Goal: Information Seeking & Learning: Find specific fact

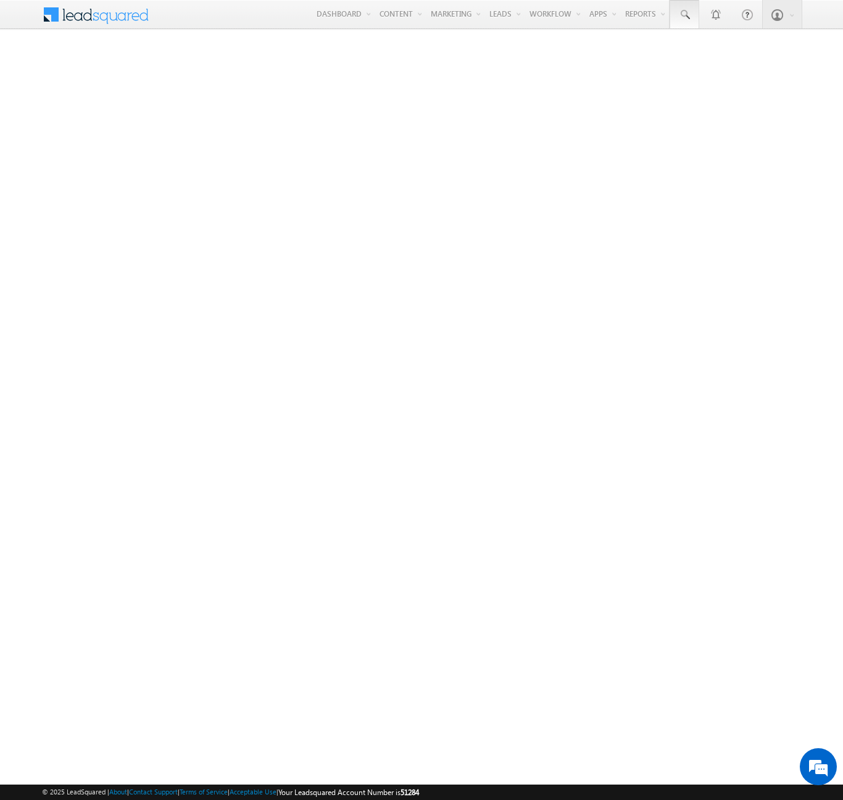
click at [684, 15] on span at bounding box center [684, 15] width 12 height 12
type input "8955041012"
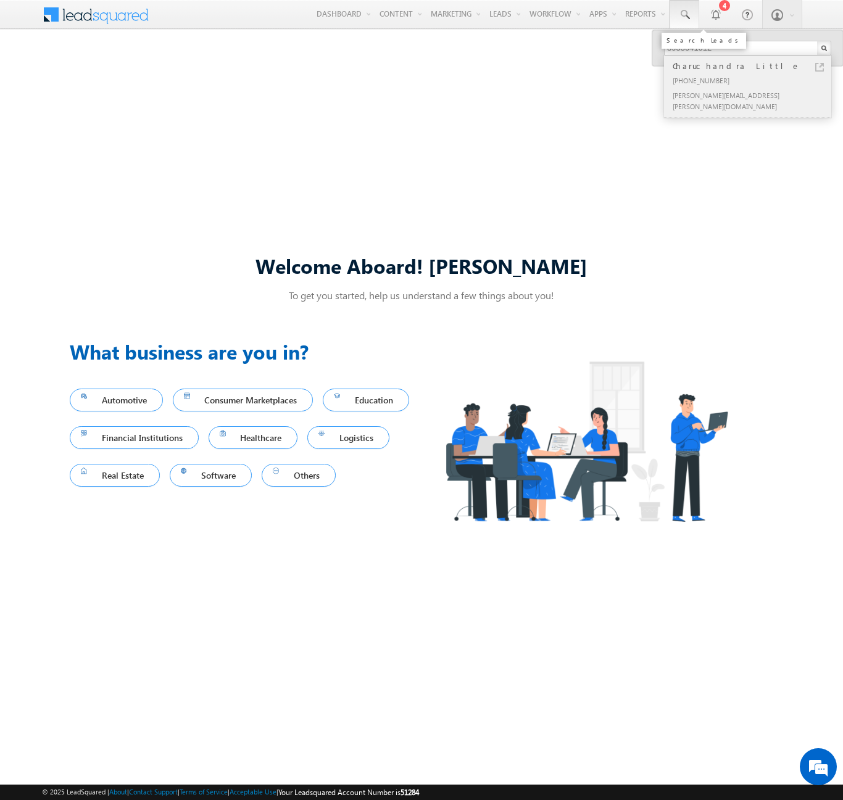
click at [753, 66] on div "Charuchandra Little" at bounding box center [752, 66] width 165 height 14
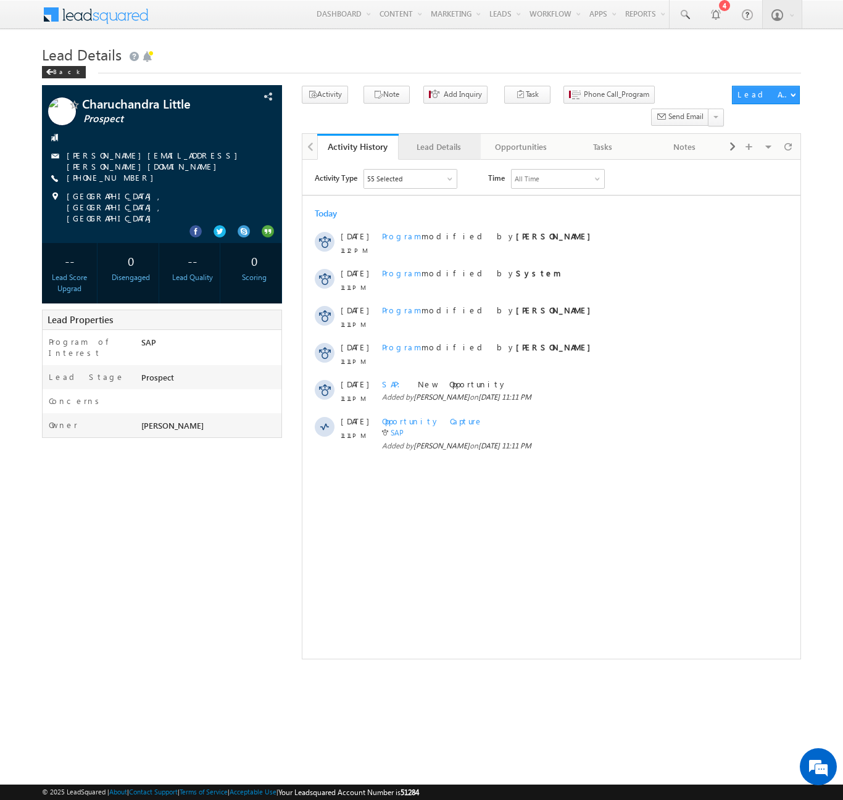
click at [439, 139] on div "Lead Details" at bounding box center [438, 146] width 60 height 15
